Goal: Information Seeking & Learning: Understand process/instructions

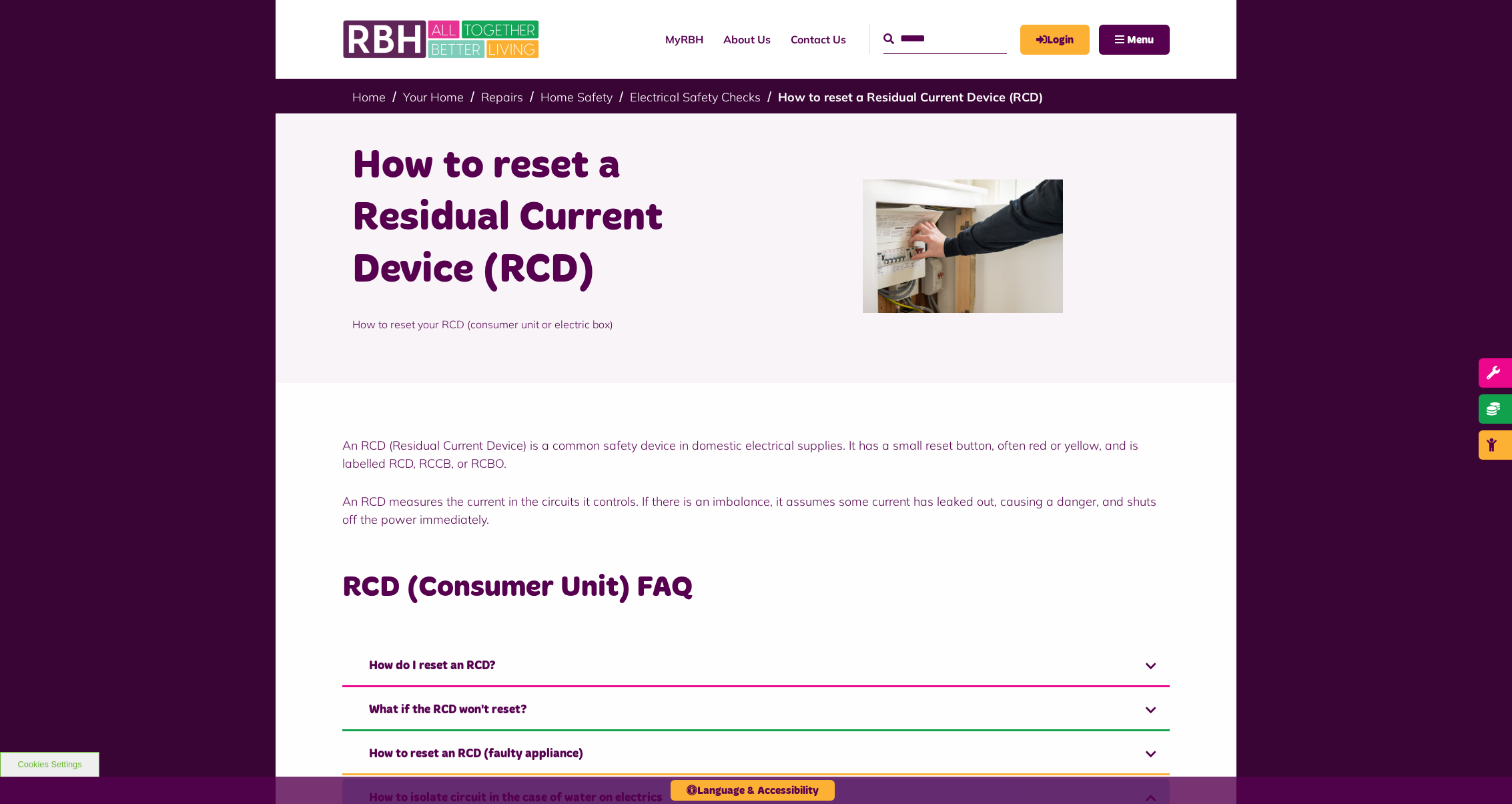
scroll to position [957, 357]
